Goal: Navigation & Orientation: Find specific page/section

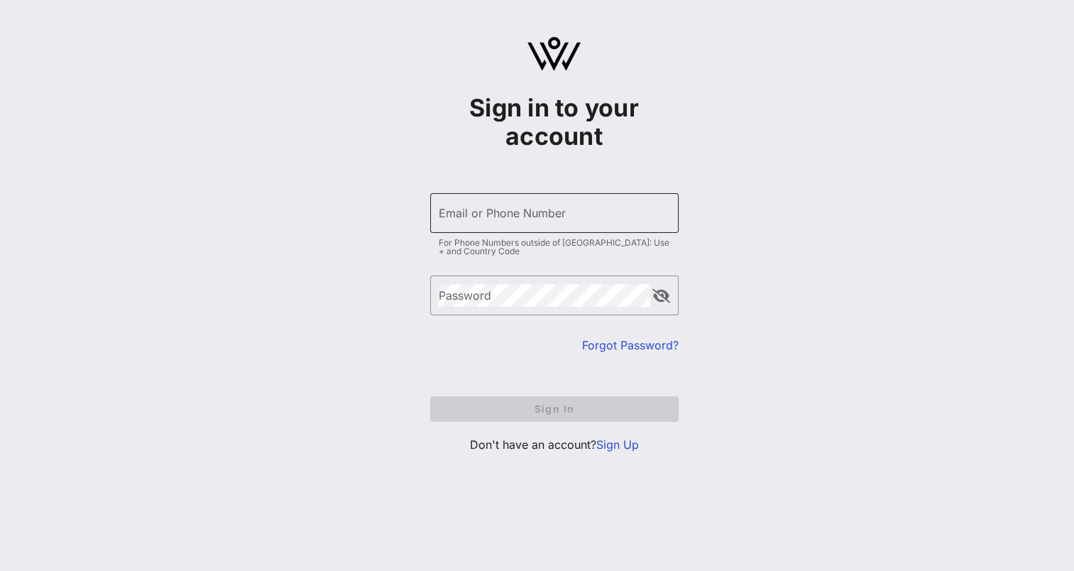
click at [514, 220] on input "Email or Phone Number" at bounding box center [554, 213] width 231 height 23
type input "[EMAIL_ADDRESS][DOMAIN_NAME]"
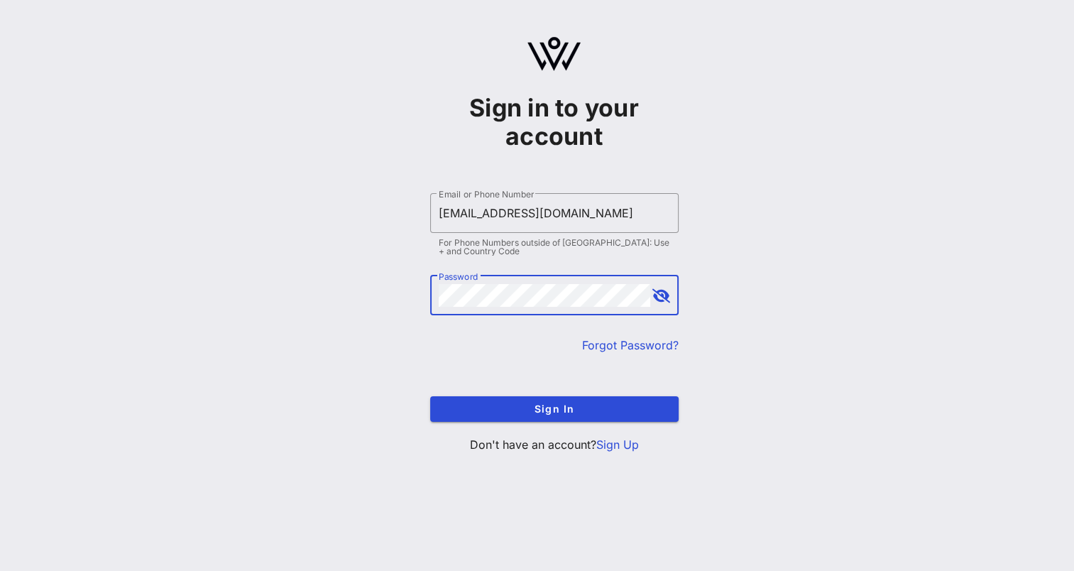
click at [430, 396] on button "Sign In" at bounding box center [554, 409] width 248 height 26
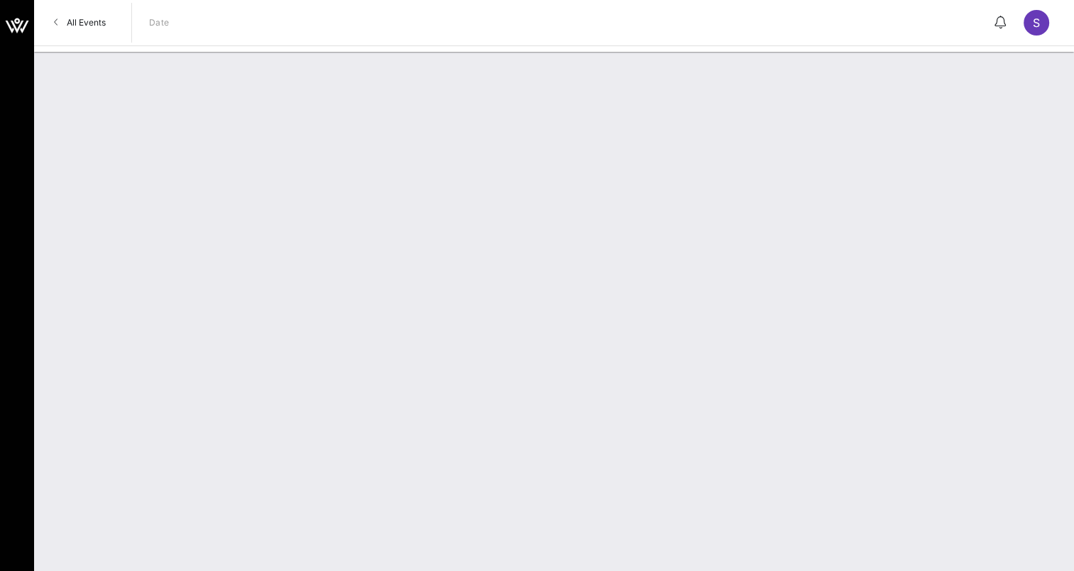
click at [1031, 20] on div "S" at bounding box center [1037, 23] width 26 height 26
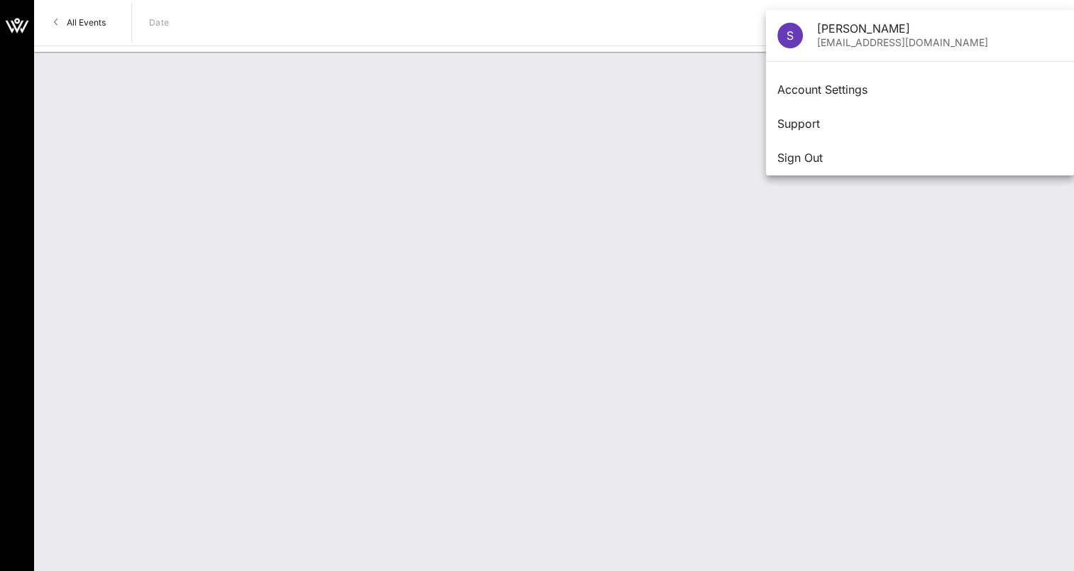
click at [165, 54] on div at bounding box center [554, 311] width 1040 height 519
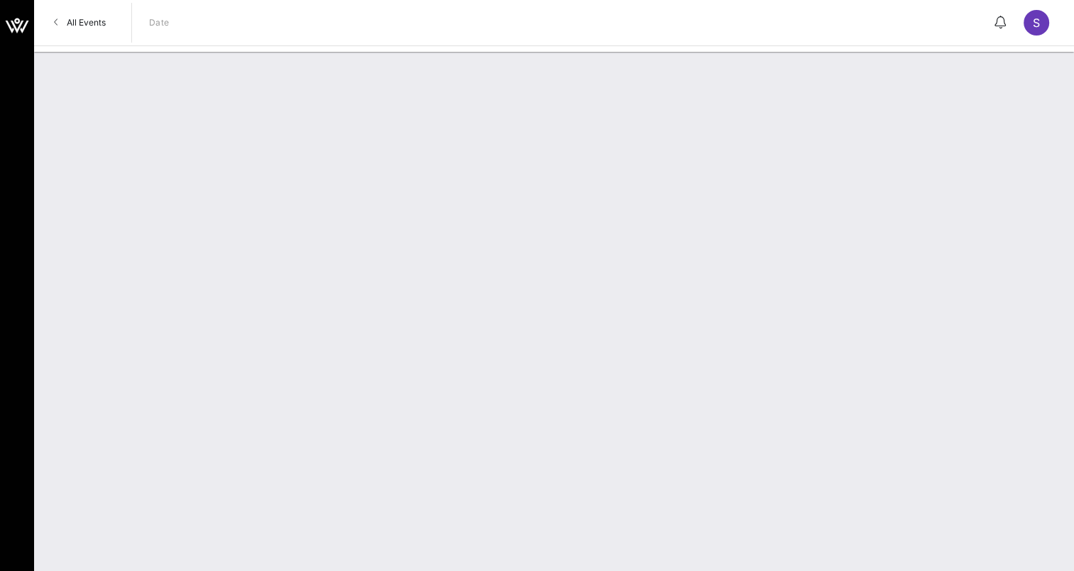
click at [102, 21] on span "All Events" at bounding box center [86, 22] width 39 height 11
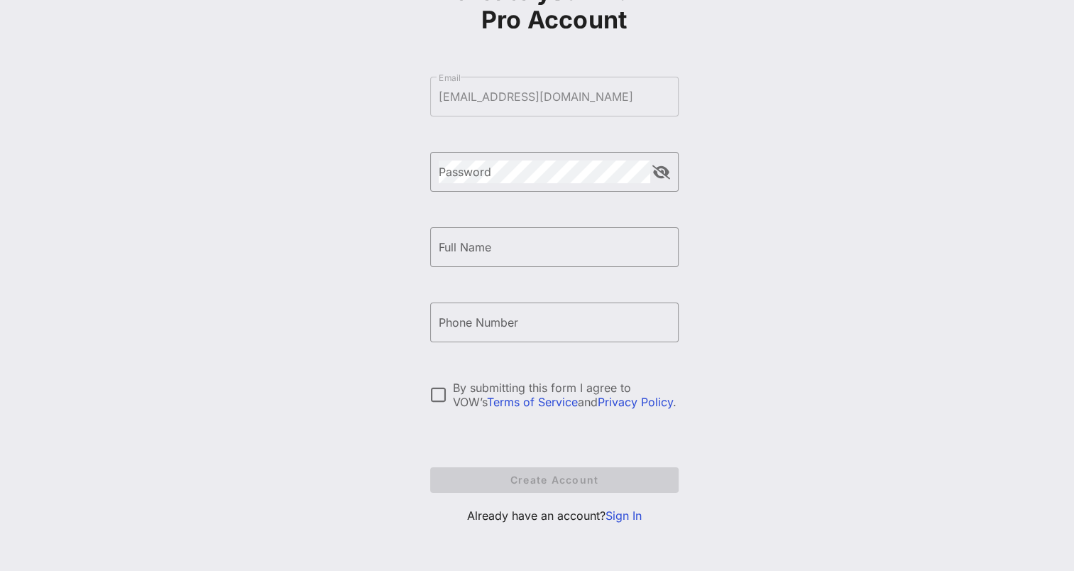
scroll to position [117, 0]
click at [625, 514] on link "Sign In" at bounding box center [624, 515] width 36 height 14
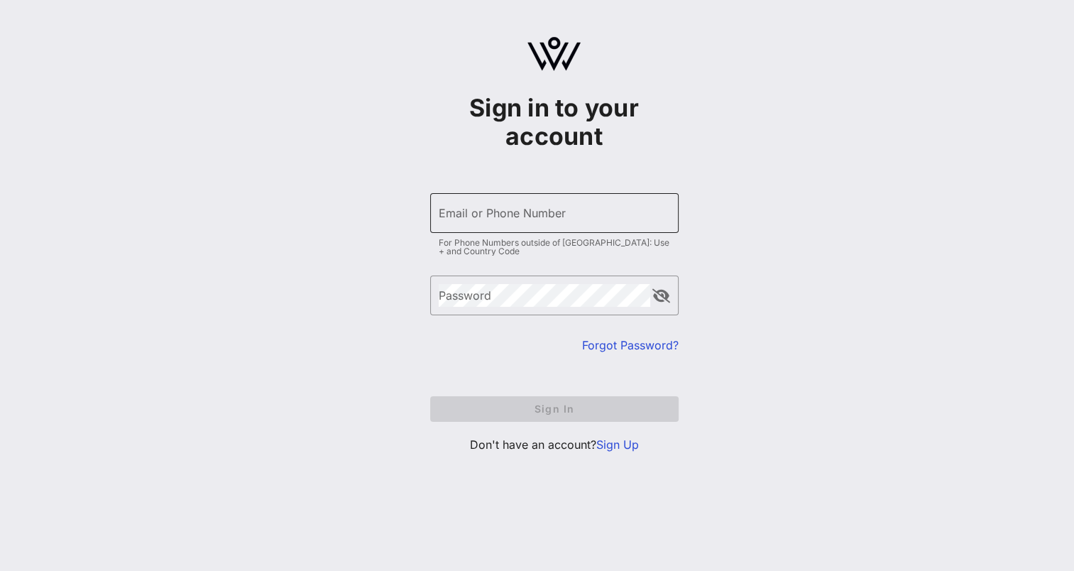
click at [500, 210] on input "Email or Phone Number" at bounding box center [554, 213] width 231 height 23
type input "[EMAIL_ADDRESS][DOMAIN_NAME]"
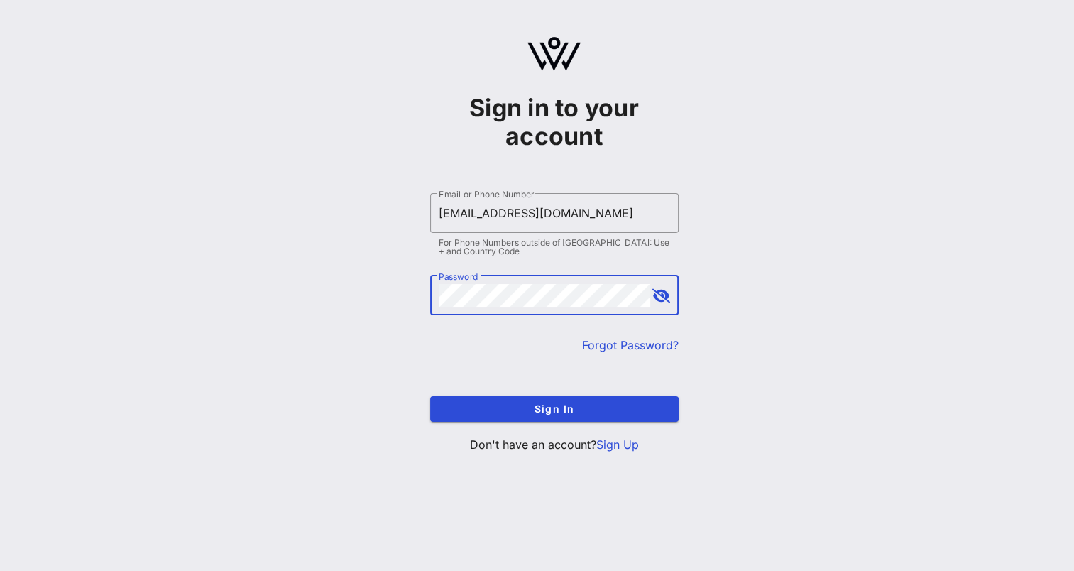
click at [430, 396] on button "Sign In" at bounding box center [554, 409] width 248 height 26
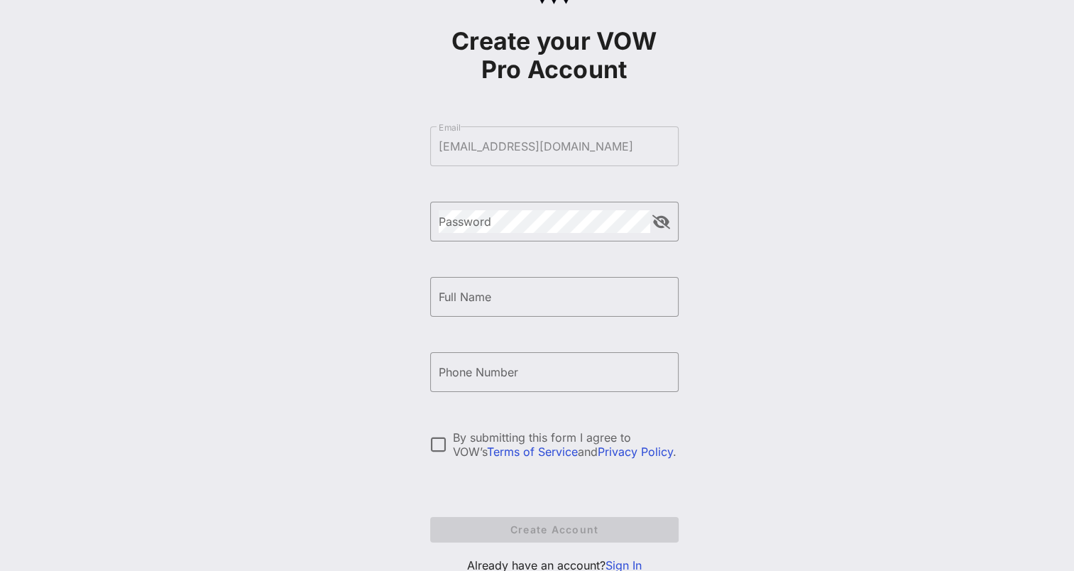
scroll to position [117, 0]
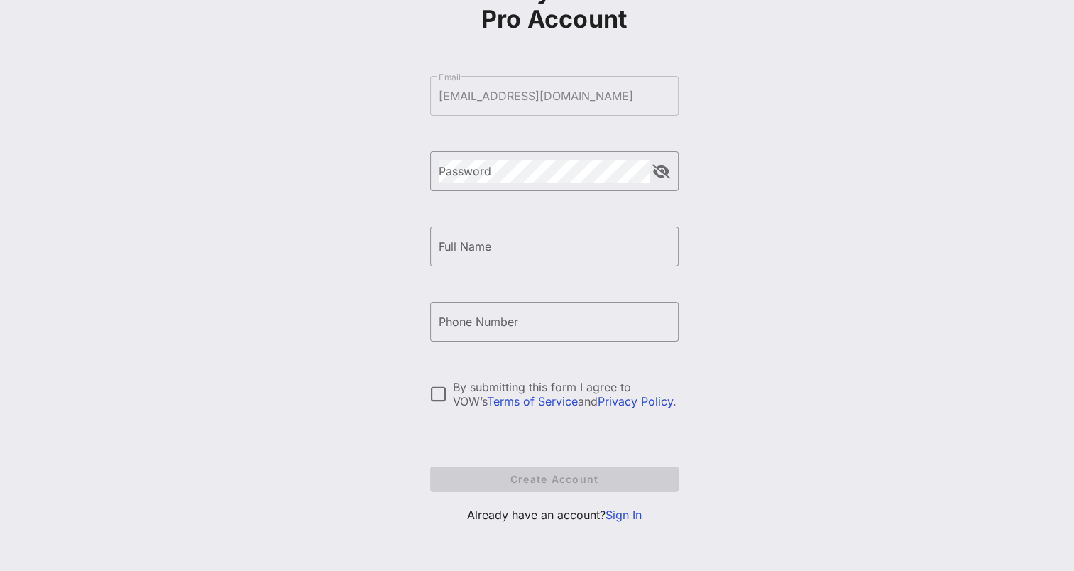
click at [621, 512] on link "Sign In" at bounding box center [624, 515] width 36 height 14
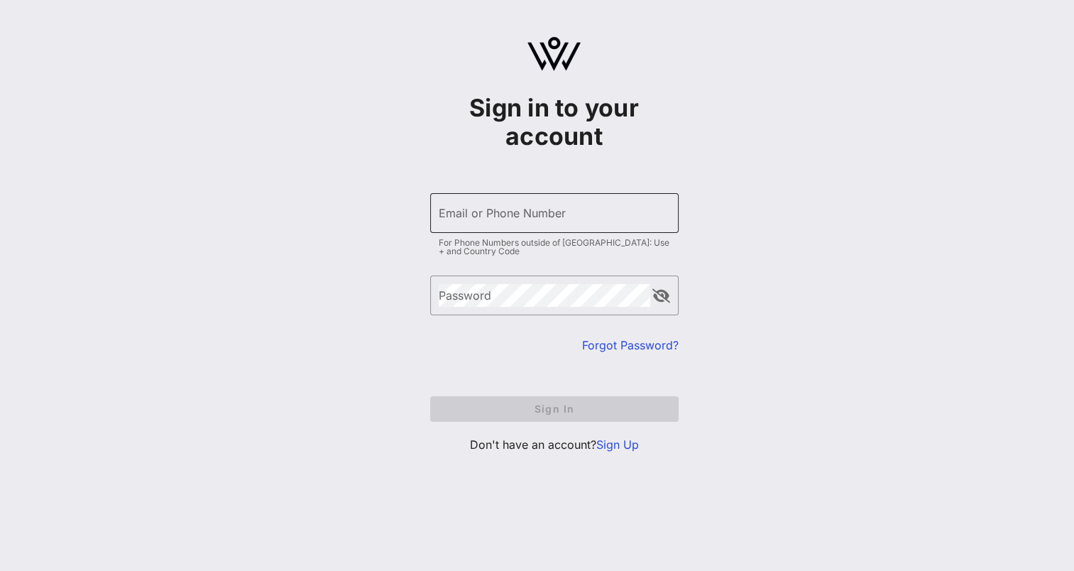
click at [505, 203] on input "Email or Phone Number" at bounding box center [554, 213] width 231 height 23
type input "[EMAIL_ADDRESS][DOMAIN_NAME]"
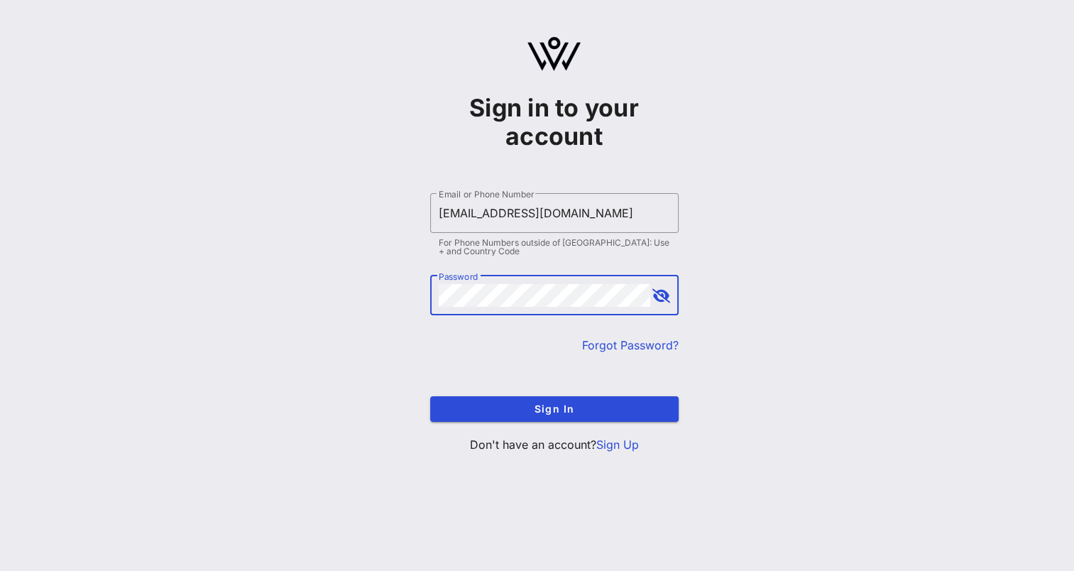
click at [430, 396] on button "Sign In" at bounding box center [554, 409] width 248 height 26
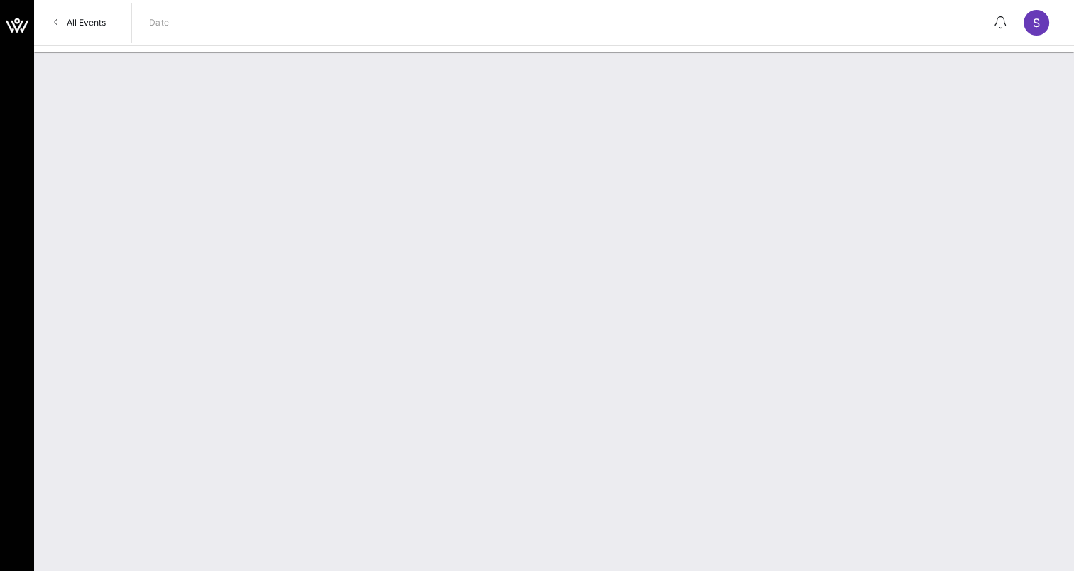
click at [71, 23] on span "All Events" at bounding box center [86, 22] width 39 height 11
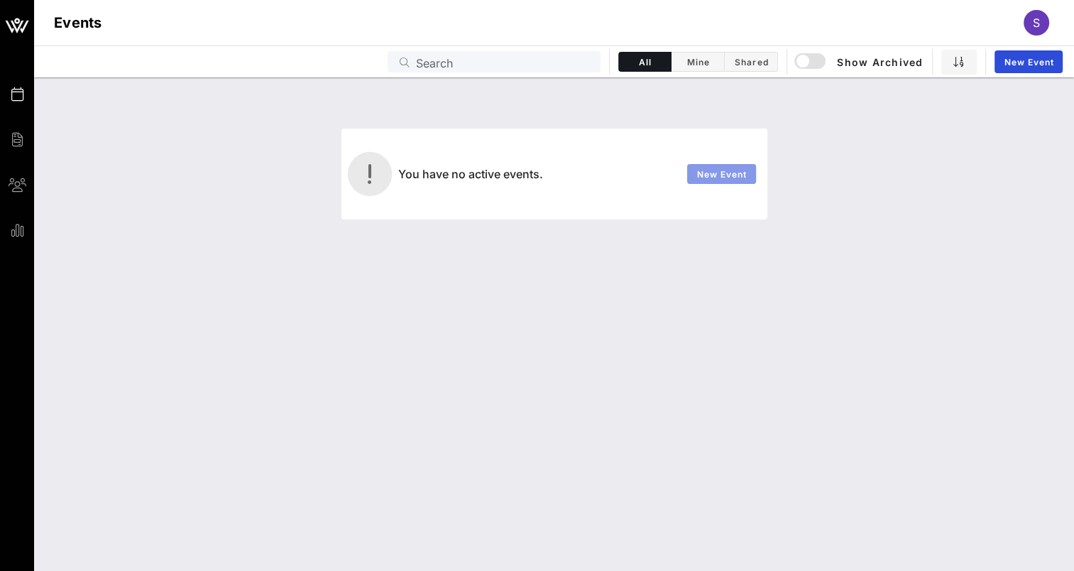
click at [735, 176] on span "New Event" at bounding box center [721, 174] width 51 height 11
click at [898, 59] on span "Show Archived" at bounding box center [860, 61] width 126 height 17
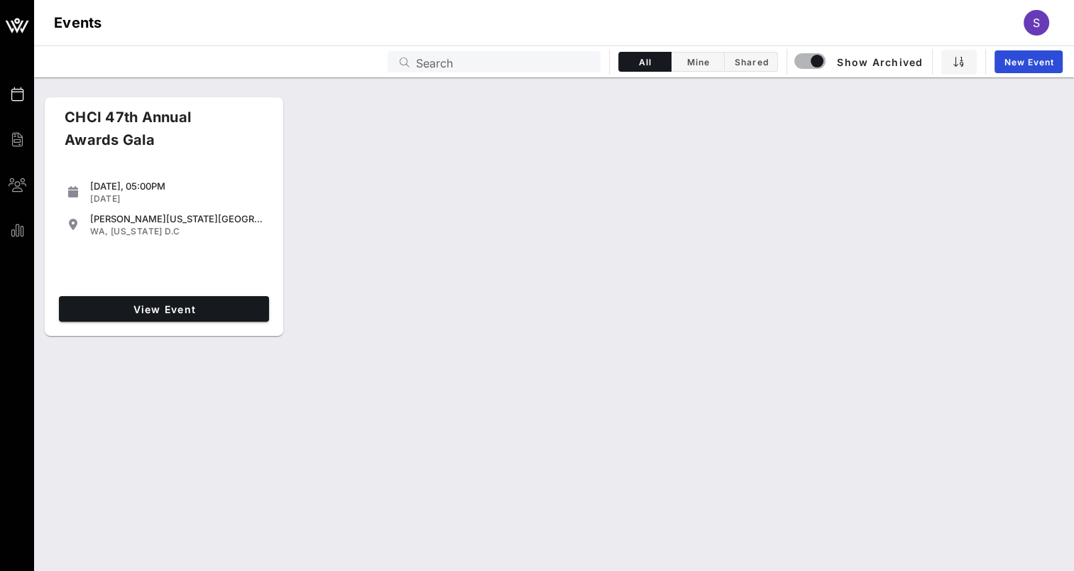
click at [958, 196] on div "CHCI 47th Annual Awards Gala Thursday, 05:00PM Sep 19, 2024 Walter E. Washingto…" at bounding box center [554, 217] width 1040 height 251
click at [750, 60] on span "Shared" at bounding box center [750, 62] width 35 height 11
click at [637, 62] on span "All" at bounding box center [645, 62] width 35 height 11
click at [156, 302] on link "View Event" at bounding box center [164, 309] width 210 height 26
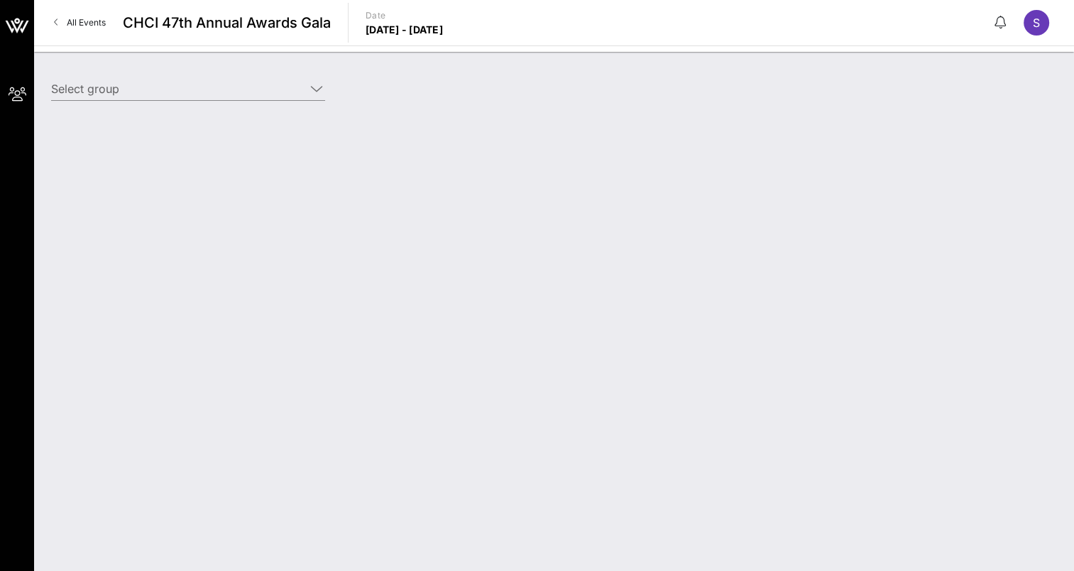
type input "California State University (California State University) [Shannon Matthews, sm…"
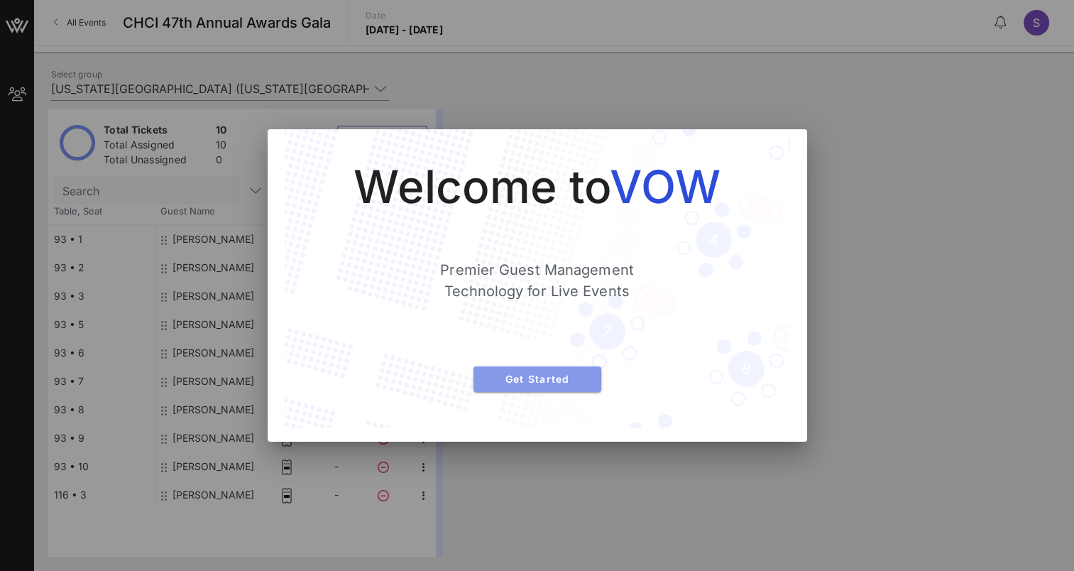
click at [560, 375] on span "Get Started" at bounding box center [537, 379] width 105 height 12
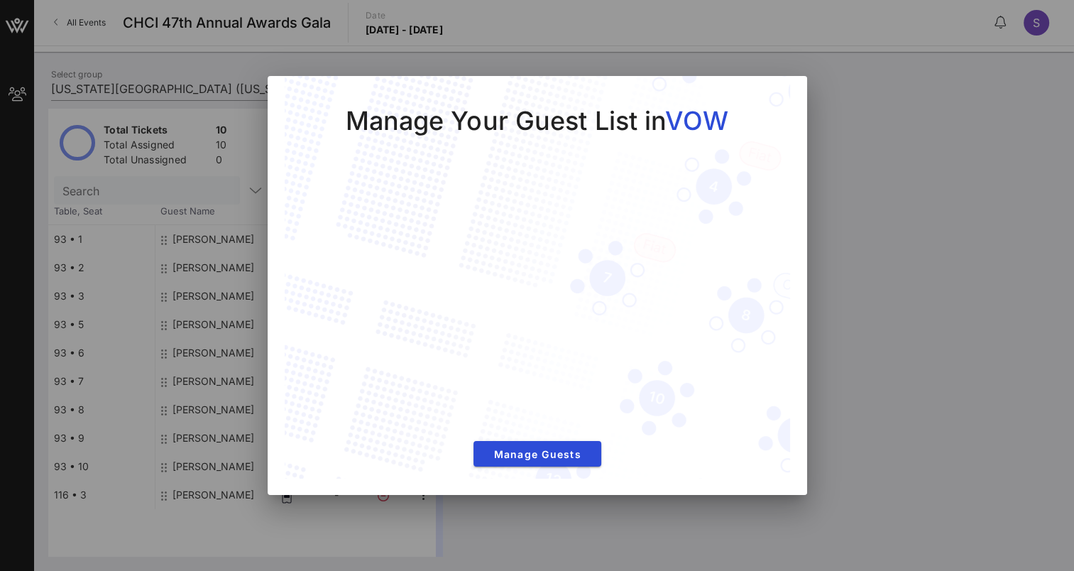
click at [901, 92] on div at bounding box center [537, 285] width 1074 height 571
click at [539, 452] on span "Manage Guests" at bounding box center [537, 454] width 105 height 12
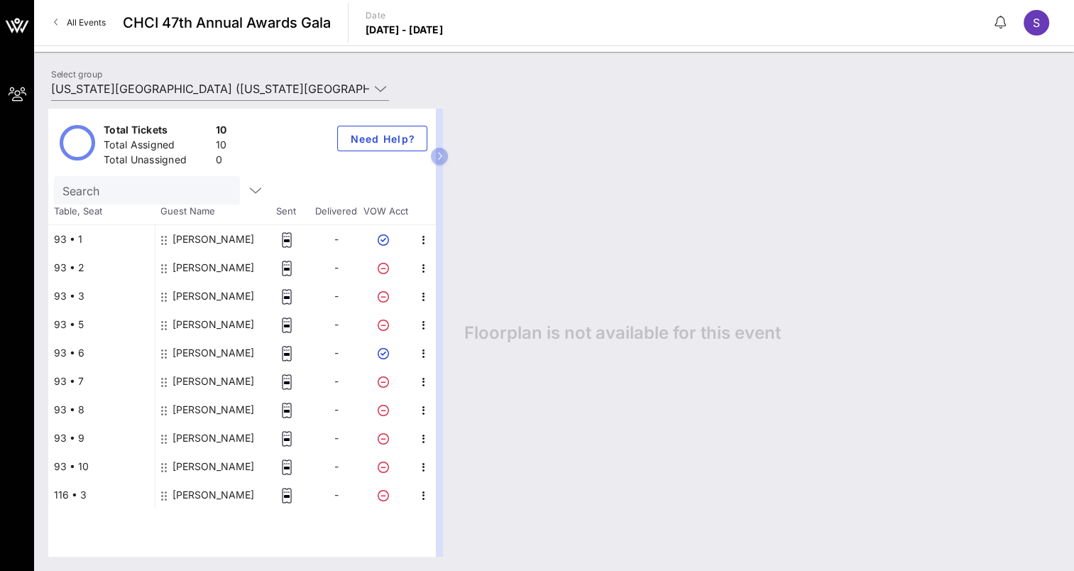
click at [204, 239] on div "José Cabrales" at bounding box center [214, 239] width 82 height 28
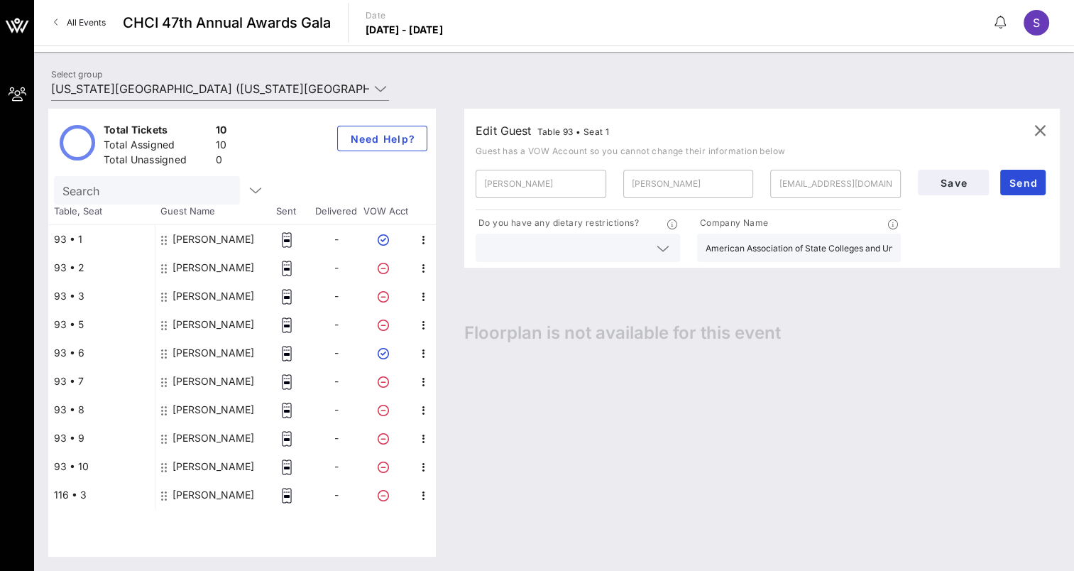
click at [1005, 247] on div "Save Send" at bounding box center [983, 213] width 148 height 104
click at [1036, 131] on icon "button" at bounding box center [1040, 130] width 17 height 17
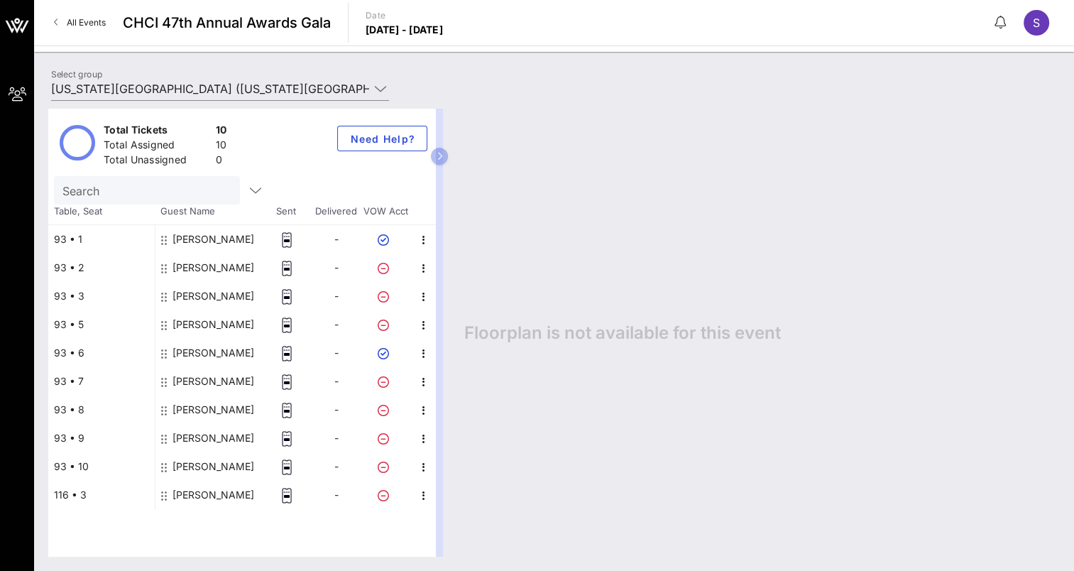
click at [68, 20] on span "All Events" at bounding box center [86, 22] width 39 height 11
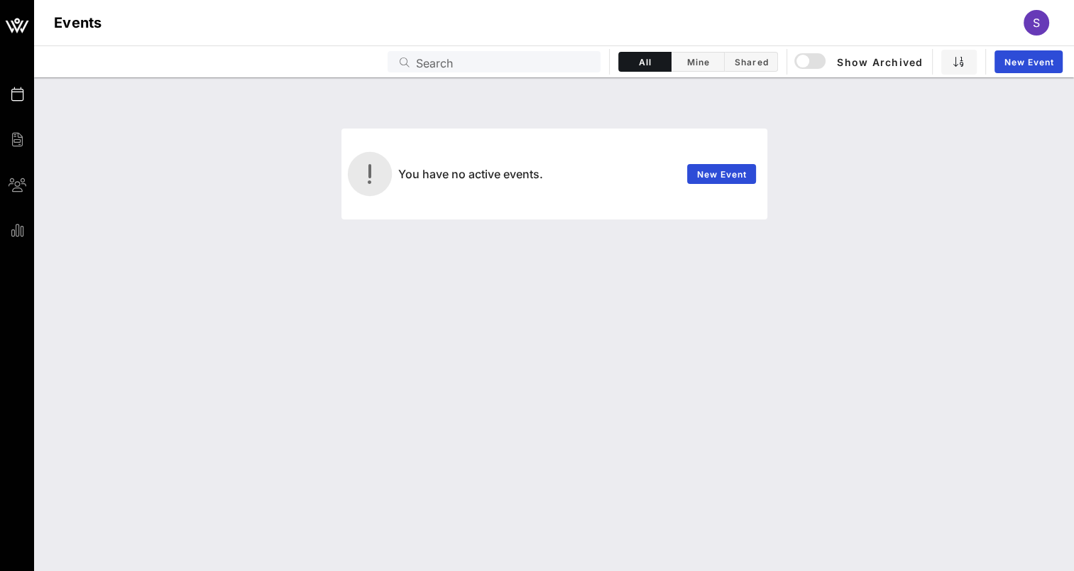
click at [908, 187] on div "You have no active events. New Event" at bounding box center [554, 174] width 1023 height 91
click at [1043, 21] on div "S" at bounding box center [1037, 23] width 26 height 26
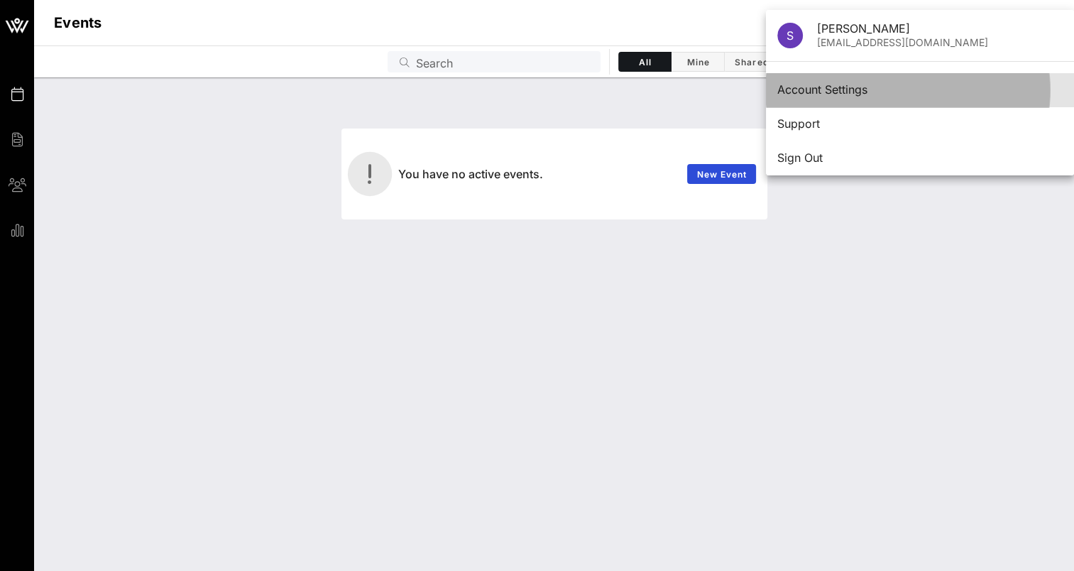
click at [846, 86] on div "Account Settings" at bounding box center [919, 89] width 285 height 13
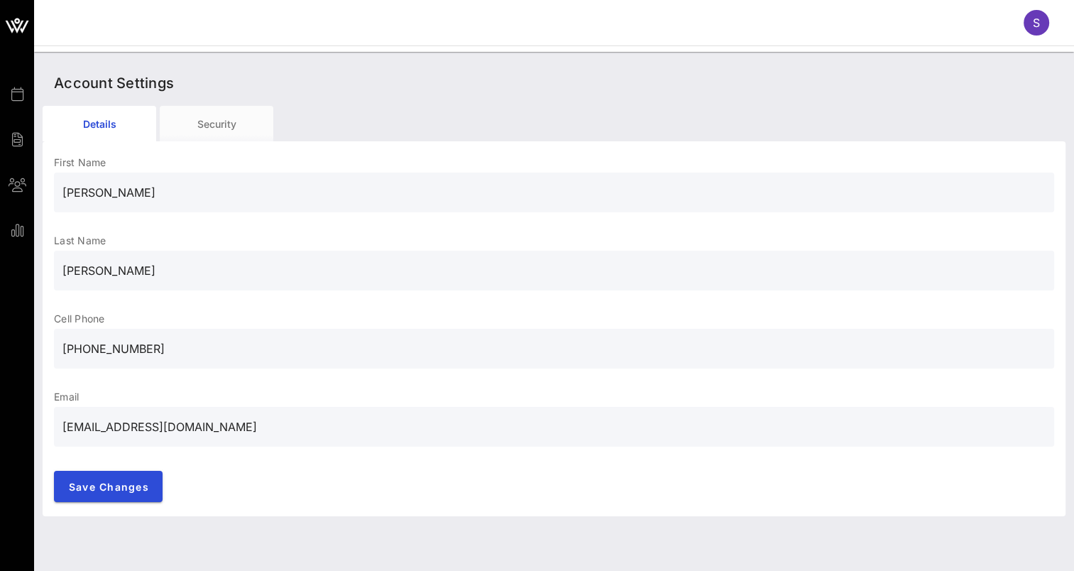
click at [1037, 23] on span "S" at bounding box center [1036, 23] width 7 height 14
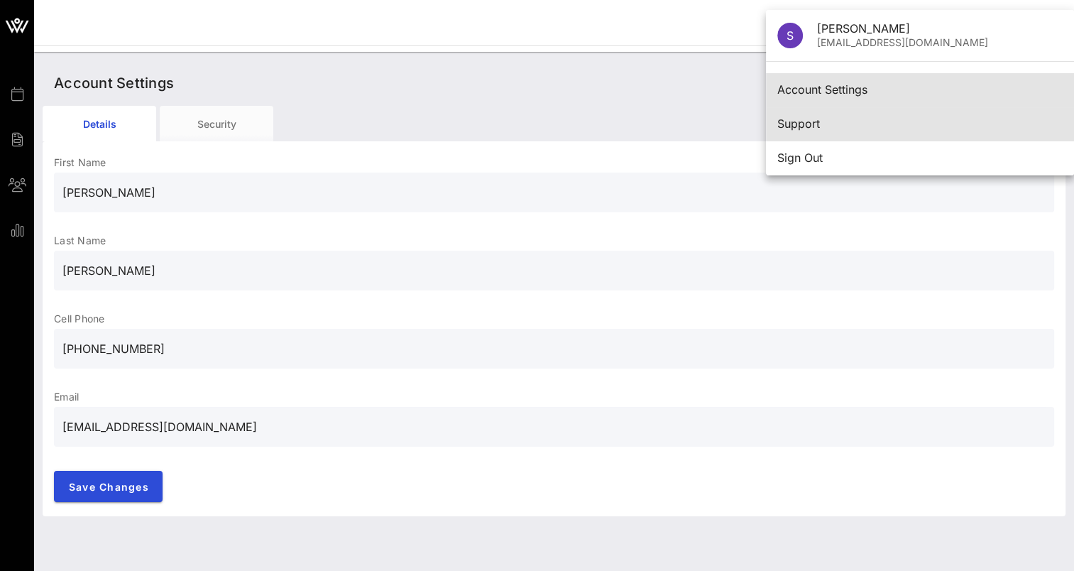
click at [846, 119] on div "Support" at bounding box center [919, 123] width 285 height 13
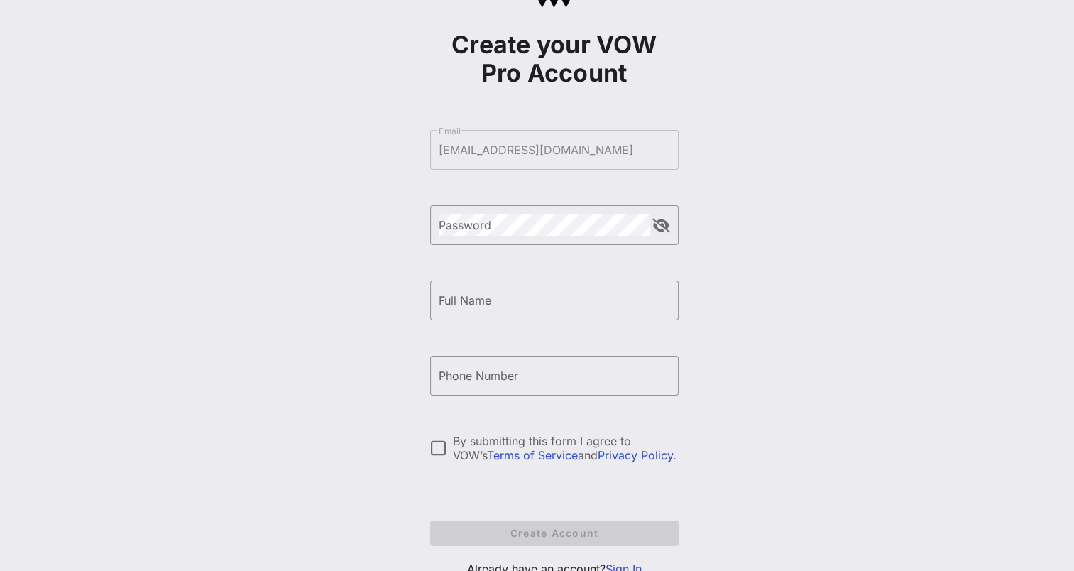
scroll to position [117, 0]
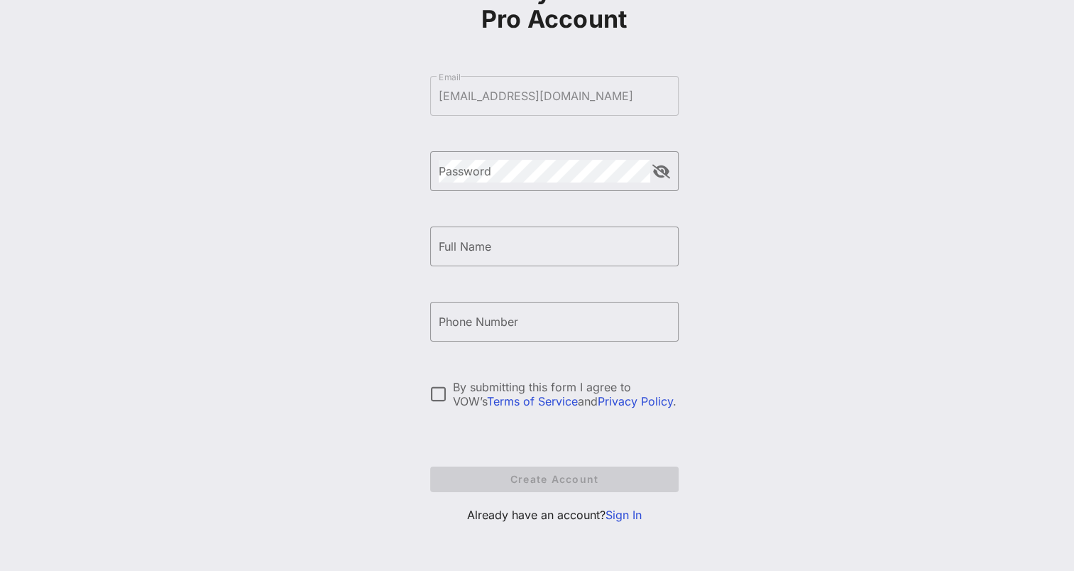
click at [626, 514] on link "Sign In" at bounding box center [624, 515] width 36 height 14
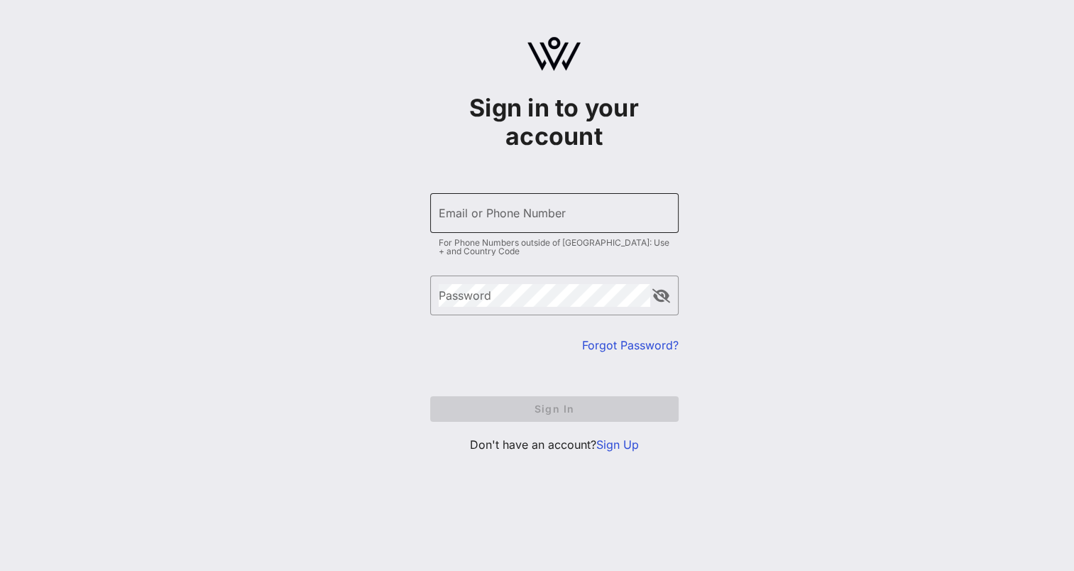
click at [514, 218] on input "Email or Phone Number" at bounding box center [554, 213] width 231 height 23
type input "[EMAIL_ADDRESS][DOMAIN_NAME]"
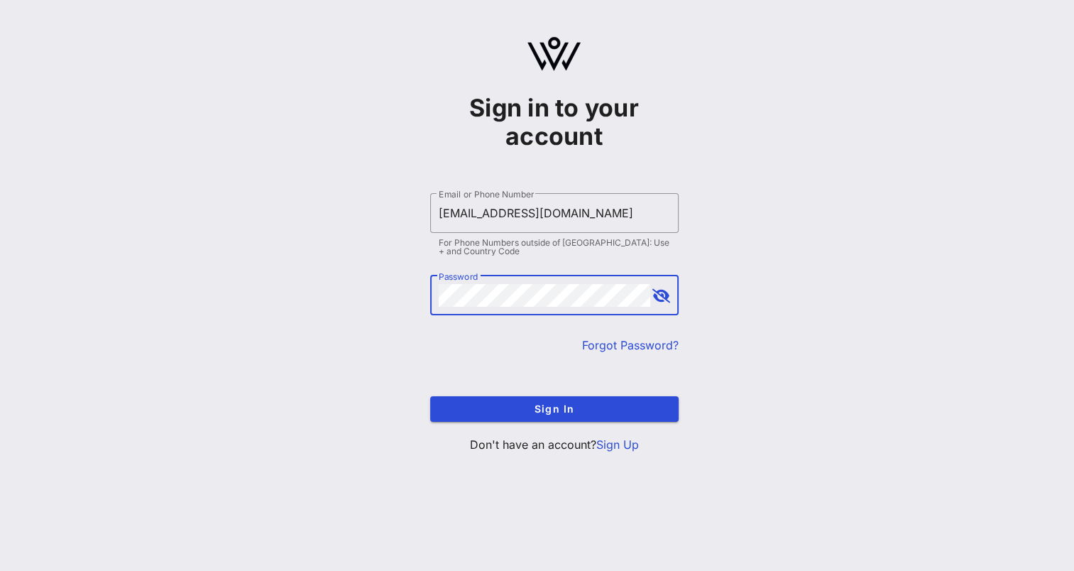
click at [430, 396] on button "Sign In" at bounding box center [554, 409] width 248 height 26
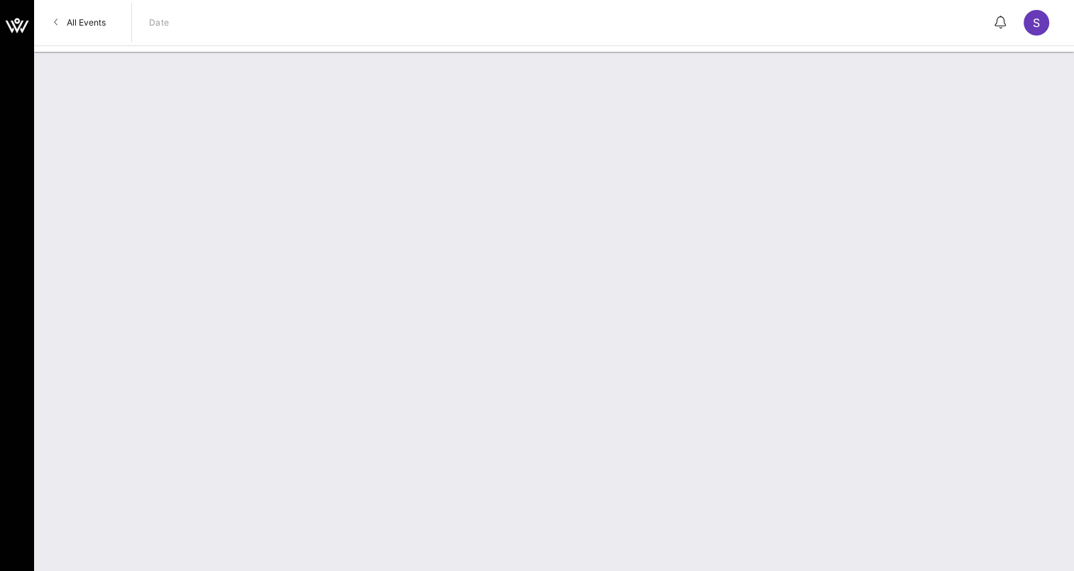
click at [94, 18] on span "All Events" at bounding box center [86, 22] width 39 height 11
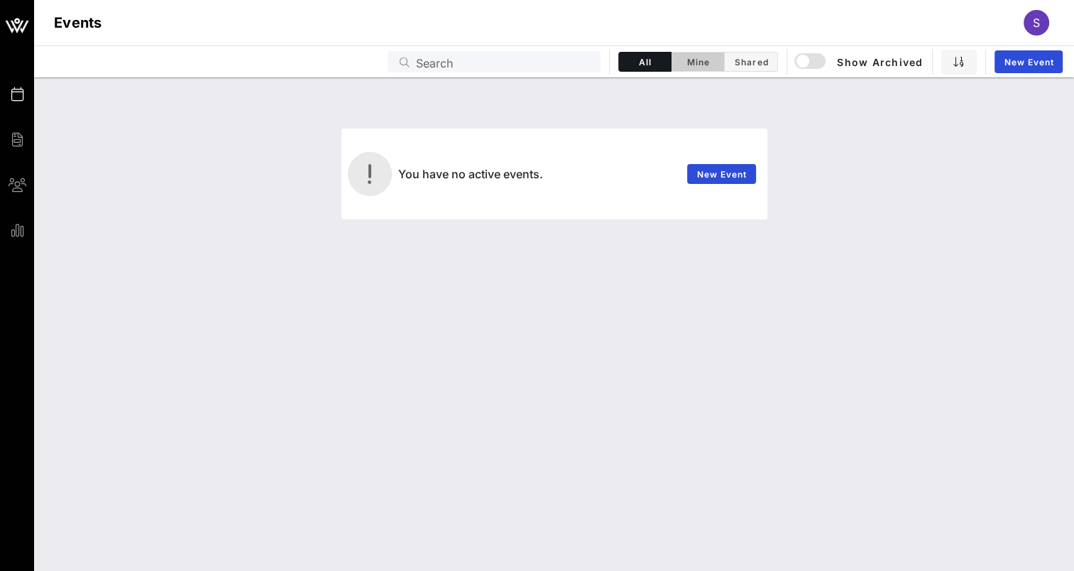
click at [699, 58] on span "Mine" at bounding box center [697, 62] width 35 height 11
click at [747, 58] on span "Shared" at bounding box center [750, 62] width 35 height 11
click at [712, 58] on span "Mine" at bounding box center [697, 62] width 35 height 11
click at [640, 59] on span "All" at bounding box center [645, 62] width 35 height 11
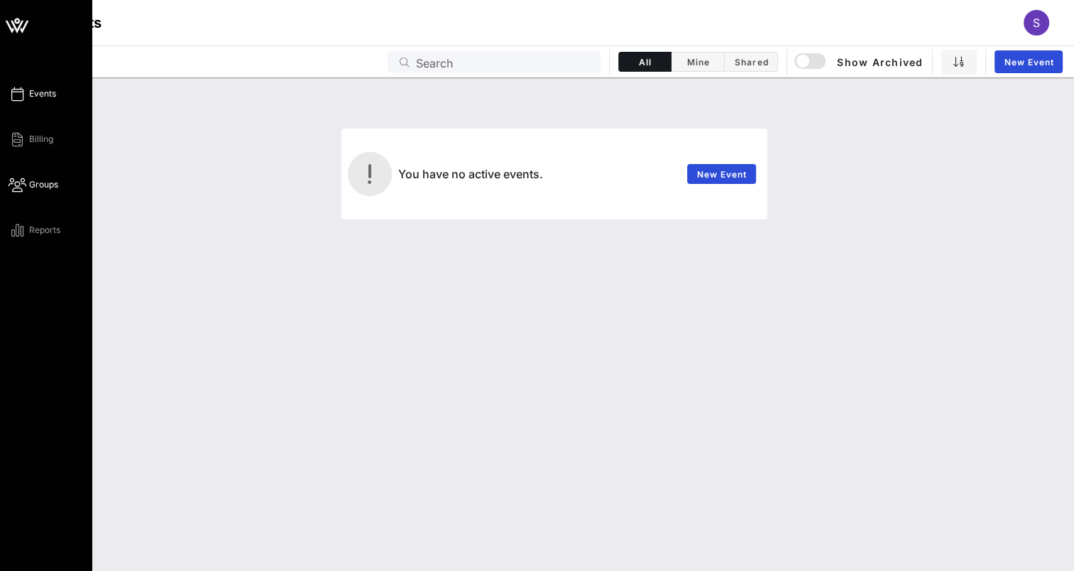
click at [44, 179] on span "Groups" at bounding box center [43, 184] width 29 height 13
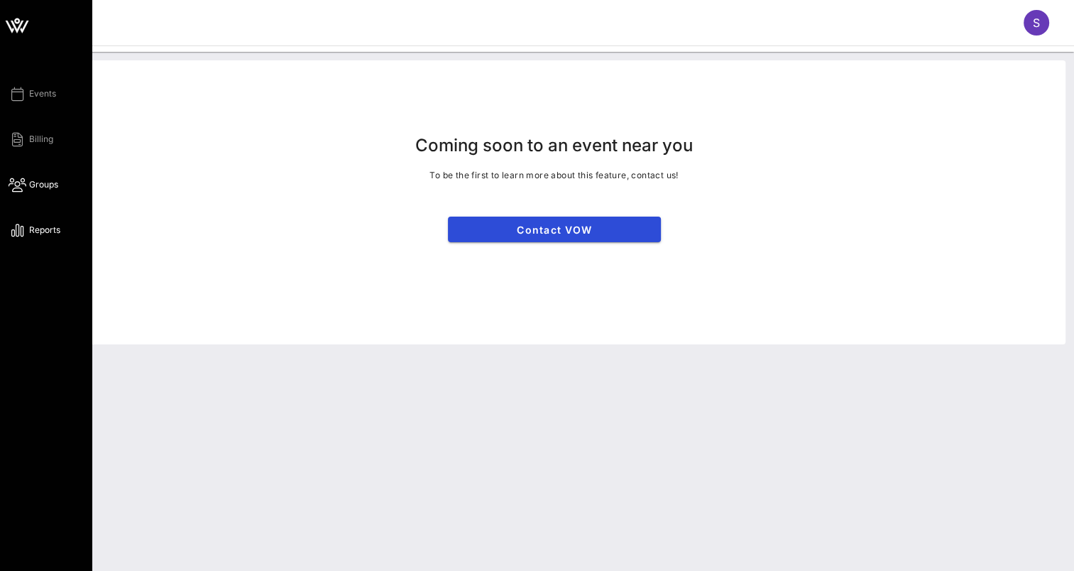
click at [14, 230] on icon at bounding box center [18, 230] width 18 height 2
click at [33, 136] on span "Billing" at bounding box center [41, 139] width 24 height 13
click at [40, 94] on span "Events" at bounding box center [42, 93] width 27 height 13
